Goal: Find specific page/section: Find specific page/section

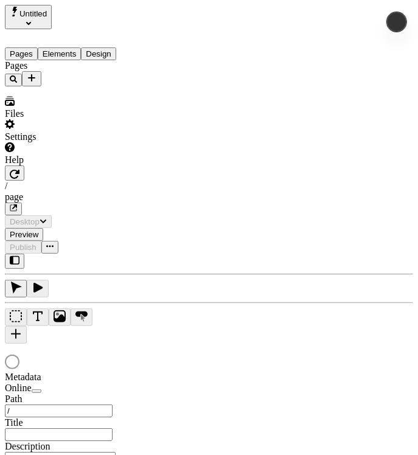
type input "/page"
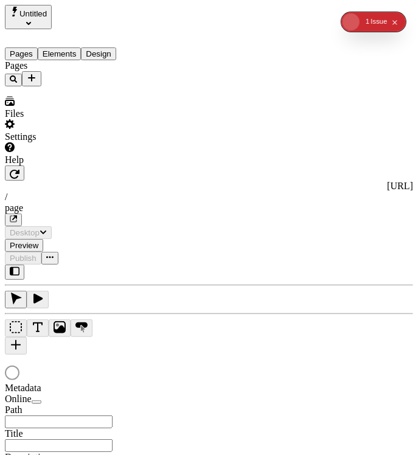
type input "/page"
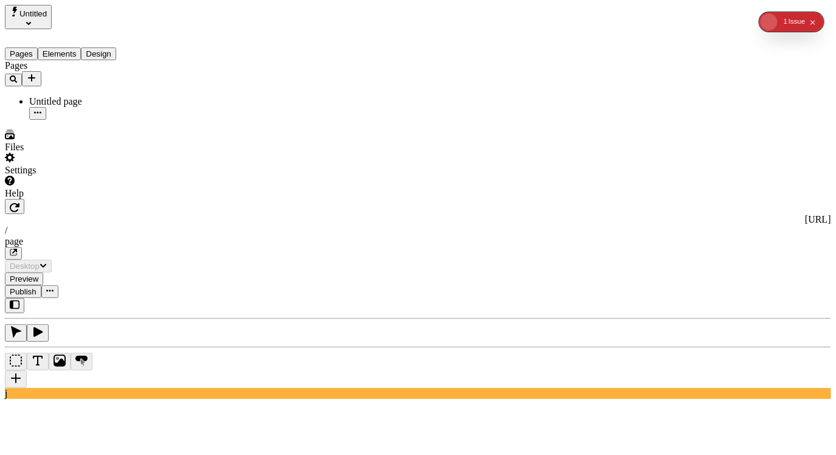
click at [47, 15] on span "Untitled" at bounding box center [32, 13] width 27 height 9
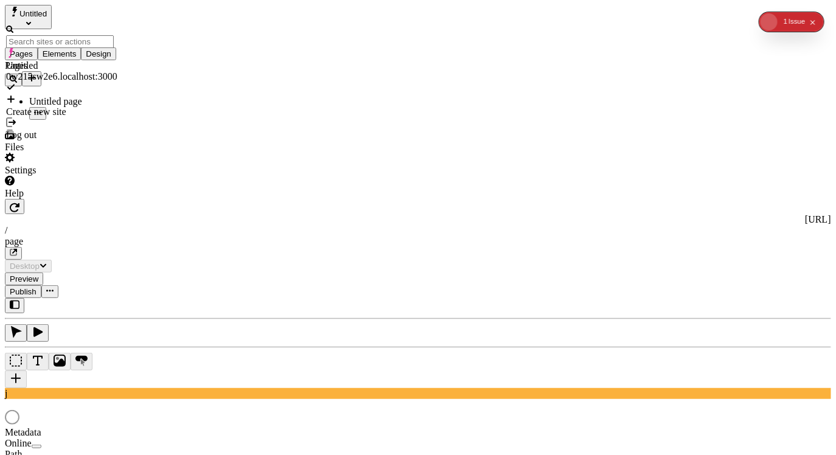
click at [88, 120] on div "Pages Untitled page" at bounding box center [78, 90] width 146 height 60
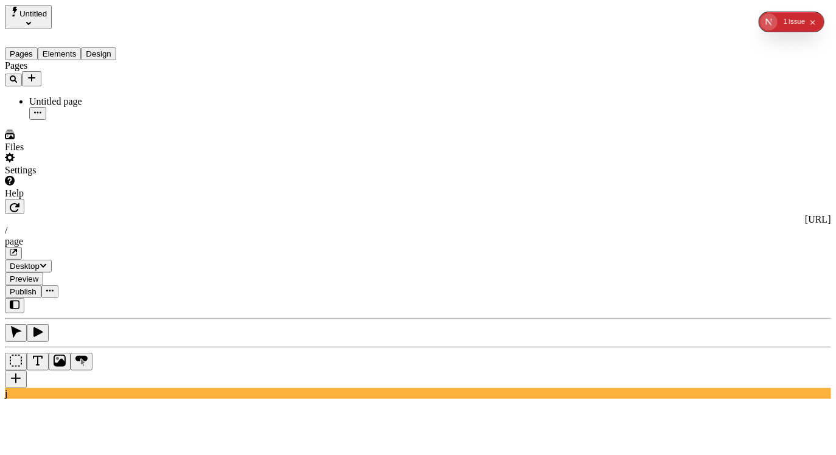
click at [44, 18] on span "Untitled" at bounding box center [32, 13] width 27 height 9
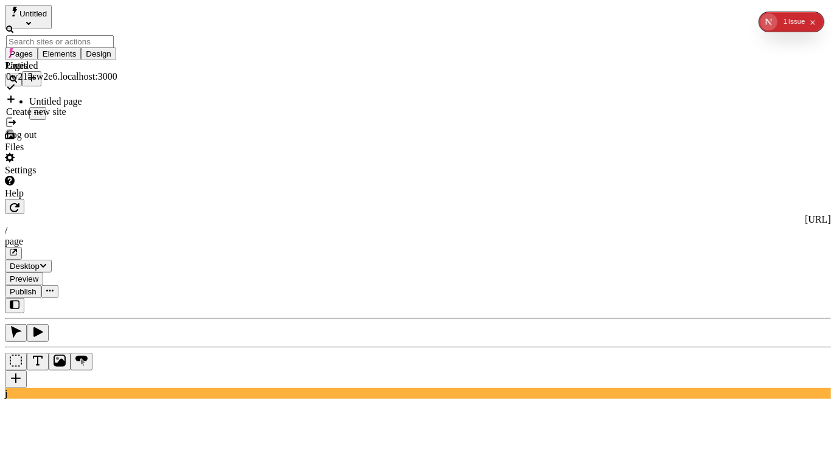
click at [95, 120] on div "Pages Untitled page" at bounding box center [78, 90] width 146 height 60
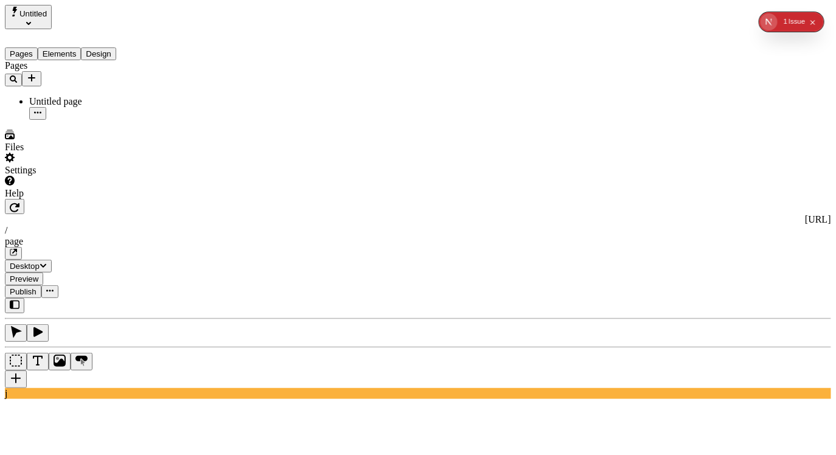
click at [47, 17] on span "Untitled" at bounding box center [32, 13] width 27 height 9
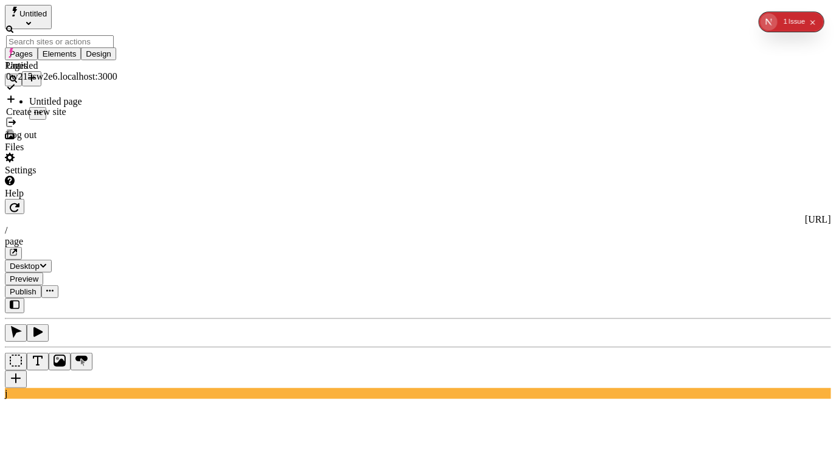
click at [104, 120] on div "Pages Untitled page" at bounding box center [78, 90] width 146 height 60
